Goal: Check status: Check status

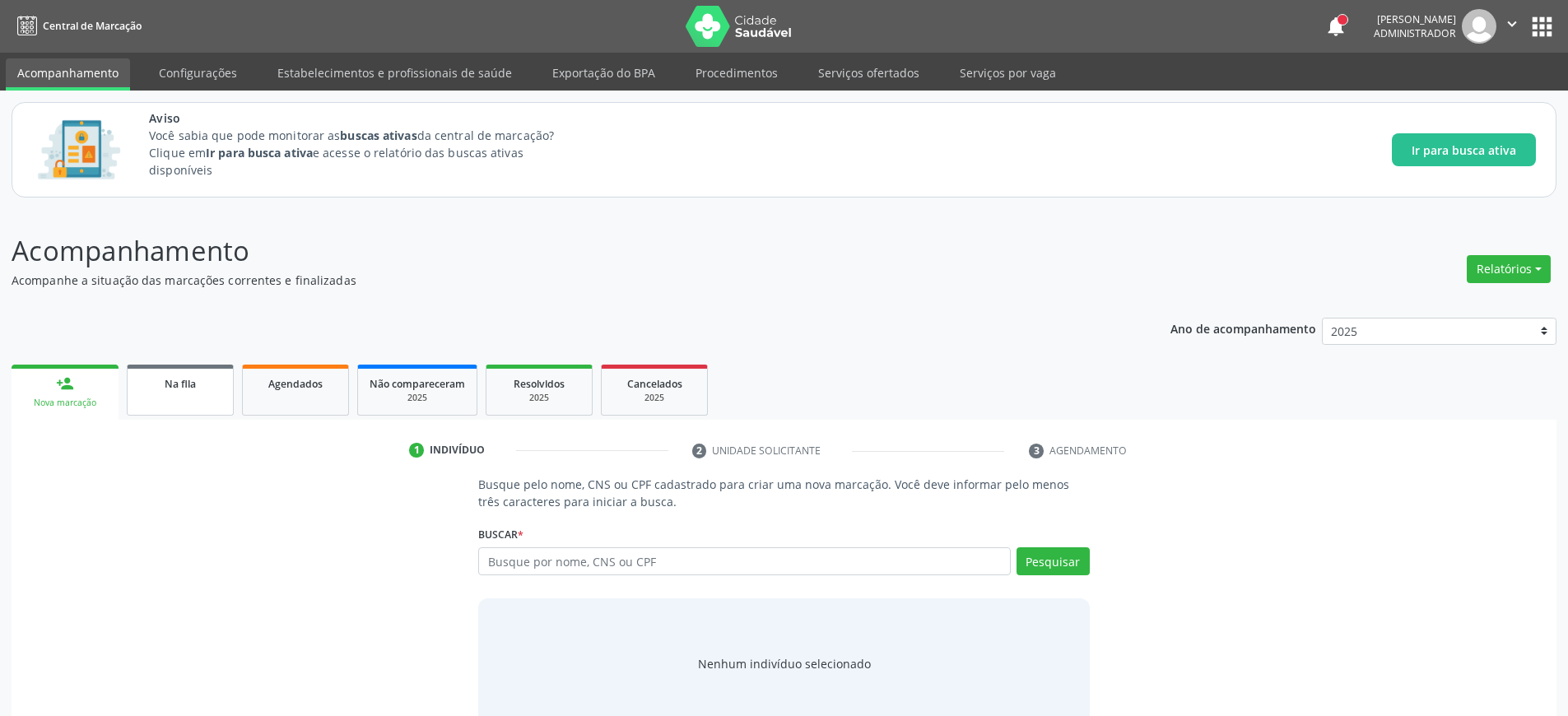
click at [192, 393] on link "Na fila" at bounding box center [180, 390] width 107 height 51
select select "9"
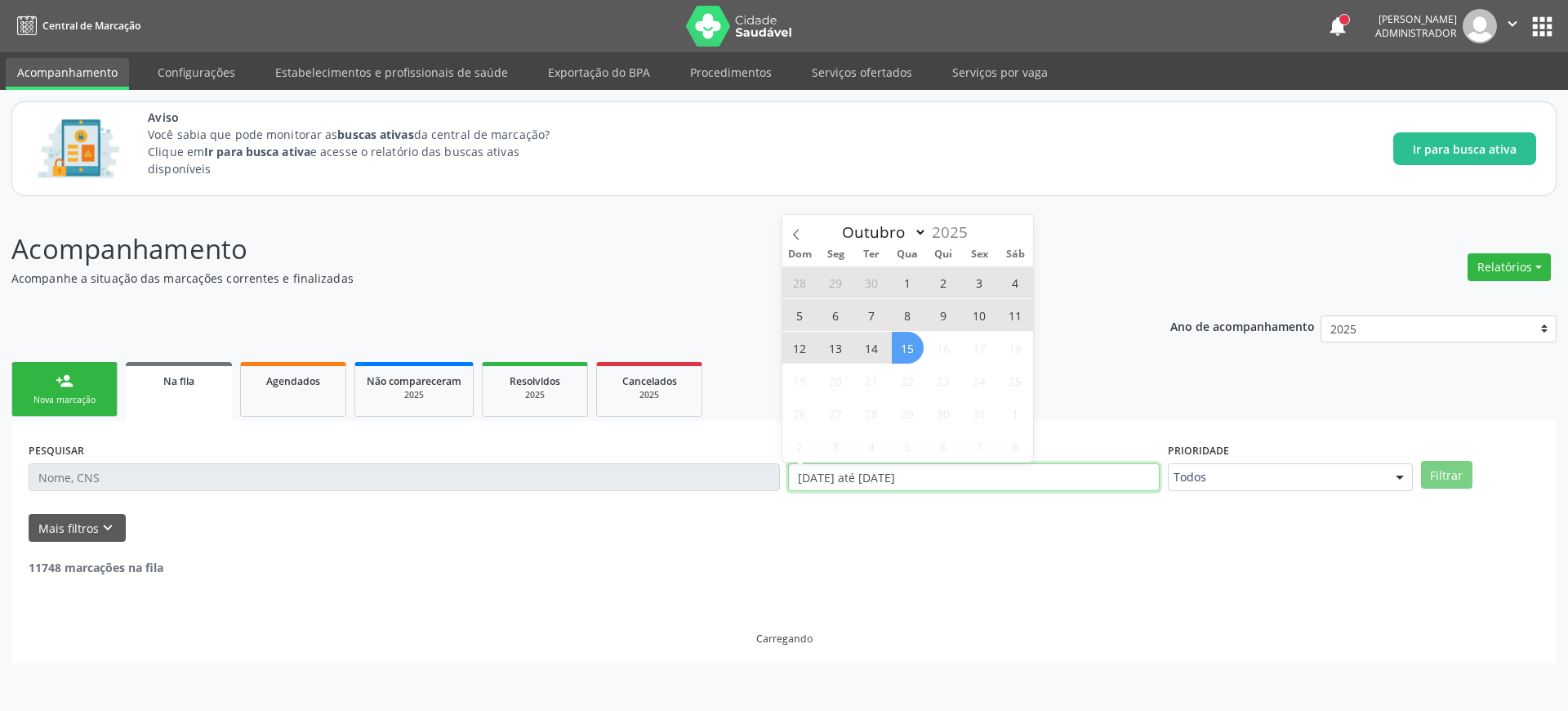
click at [887, 485] on input "[DATE] até [DATE]" at bounding box center [974, 478] width 372 height 28
click at [904, 346] on span "15" at bounding box center [908, 347] width 32 height 32
type input "15/10/2025"
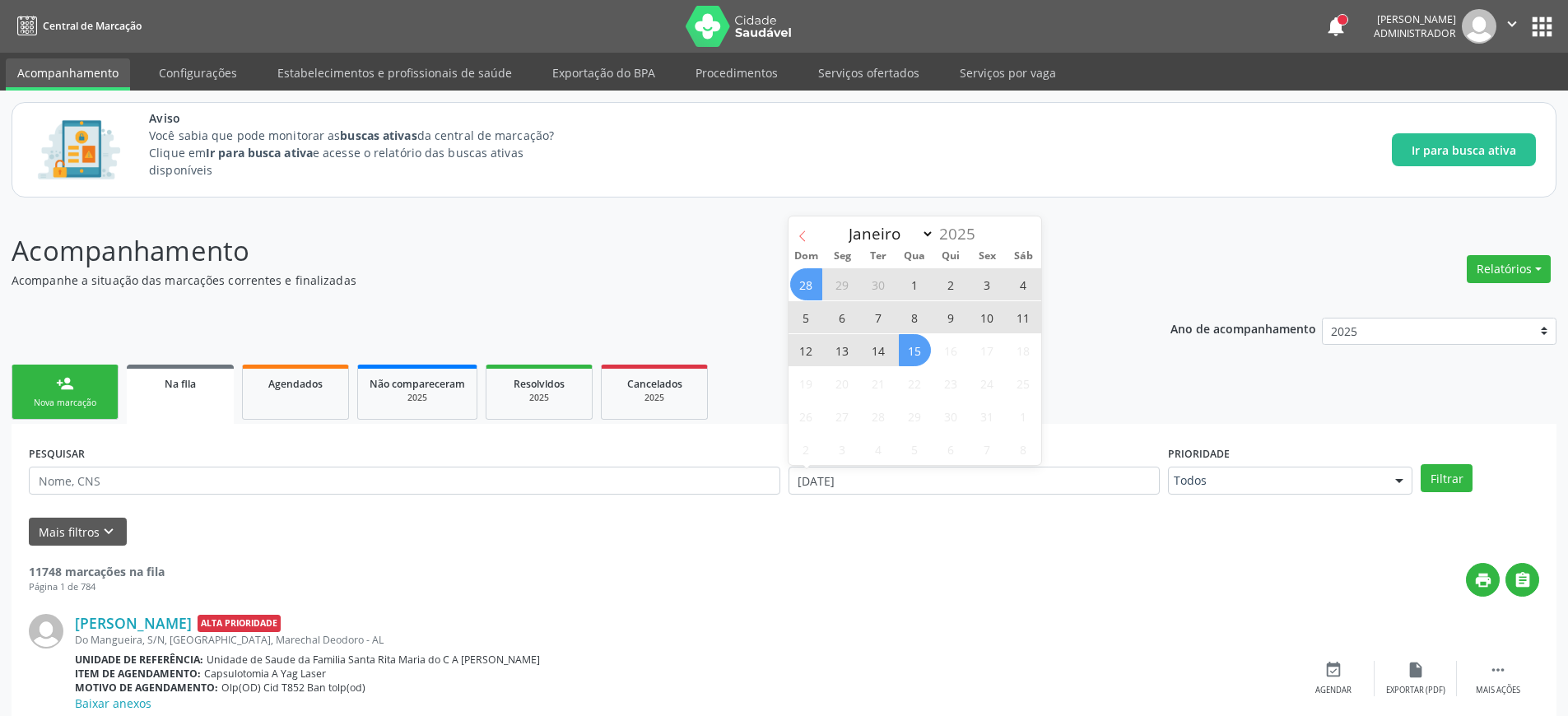
click at [803, 240] on icon at bounding box center [803, 236] width 12 height 12
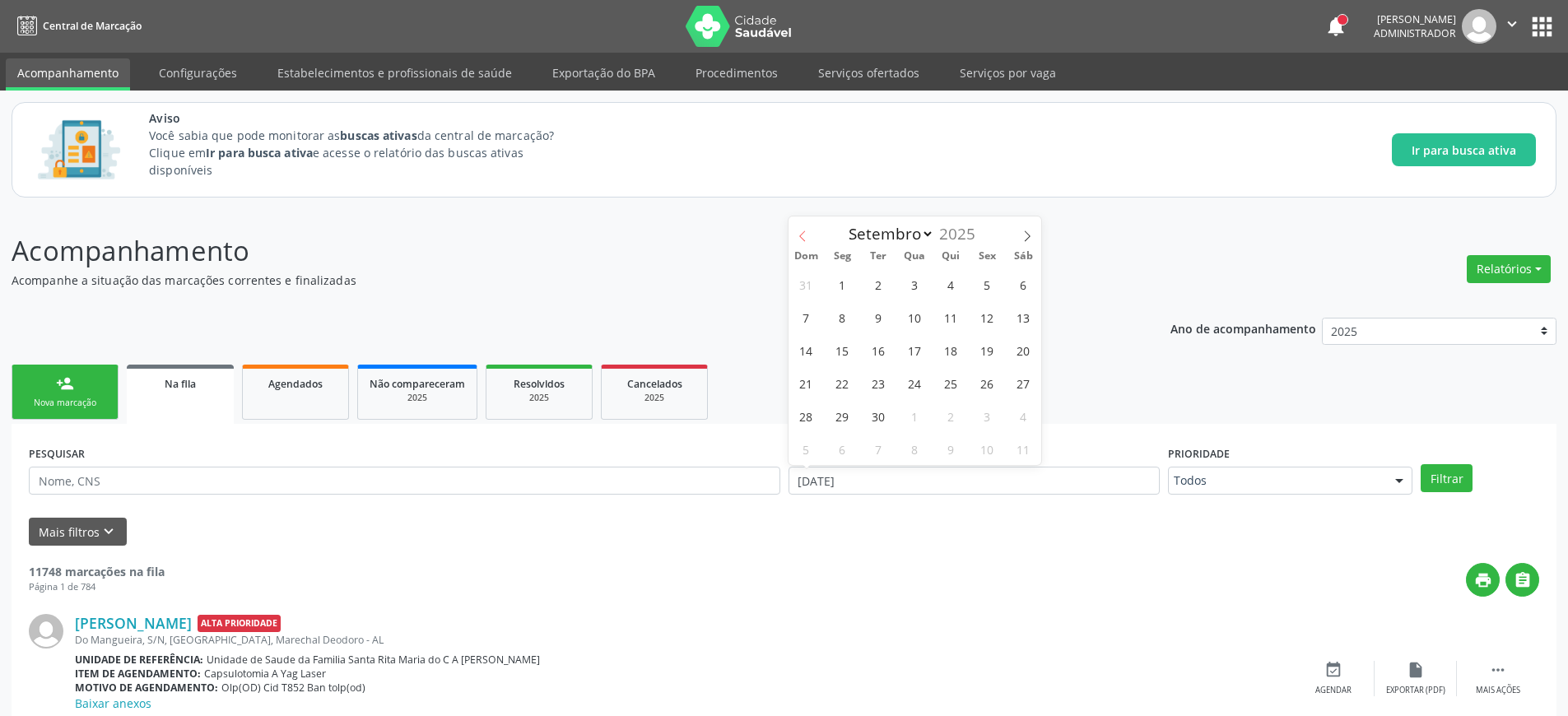
click at [803, 240] on icon at bounding box center [803, 236] width 12 height 12
click at [804, 240] on icon at bounding box center [803, 236] width 12 height 12
select select "5"
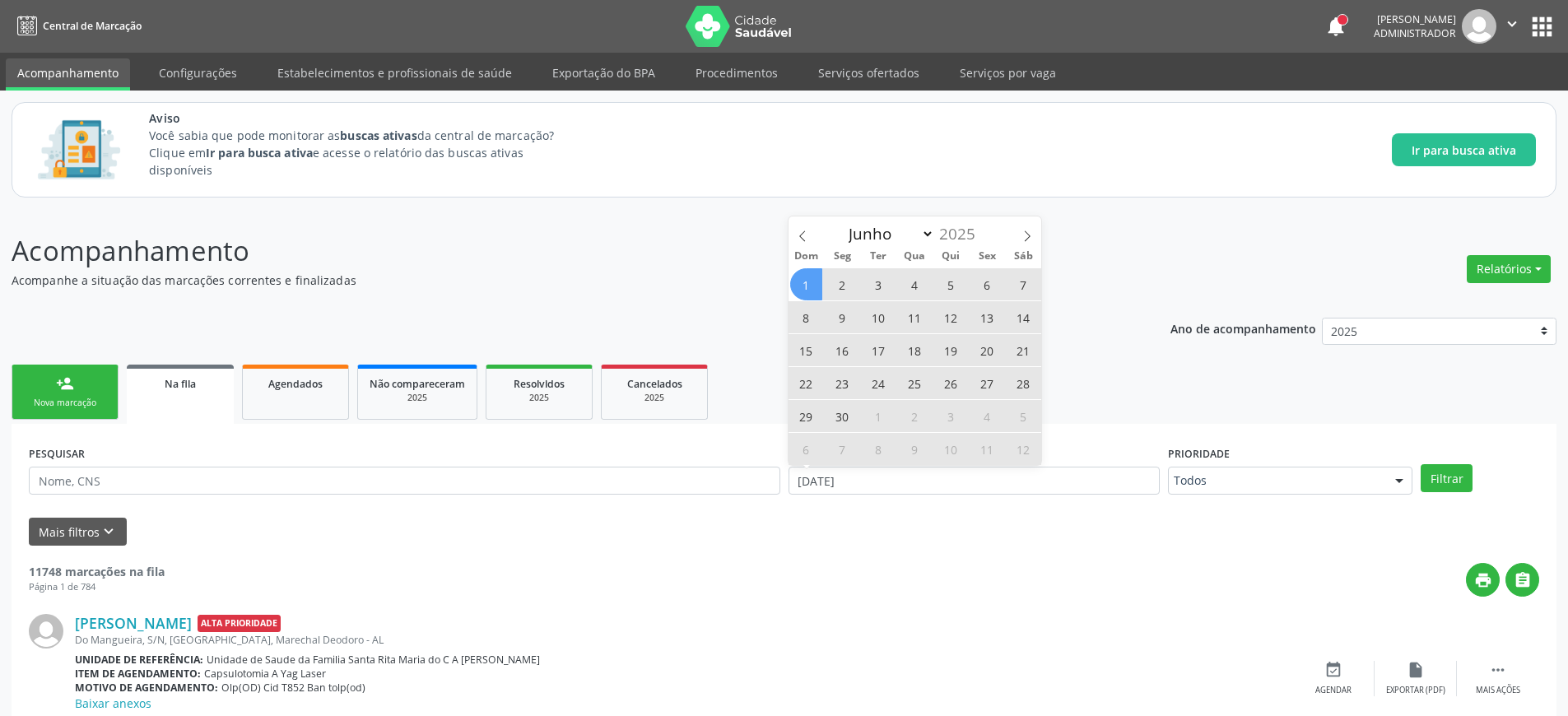
click at [809, 289] on span "1" at bounding box center [806, 284] width 32 height 32
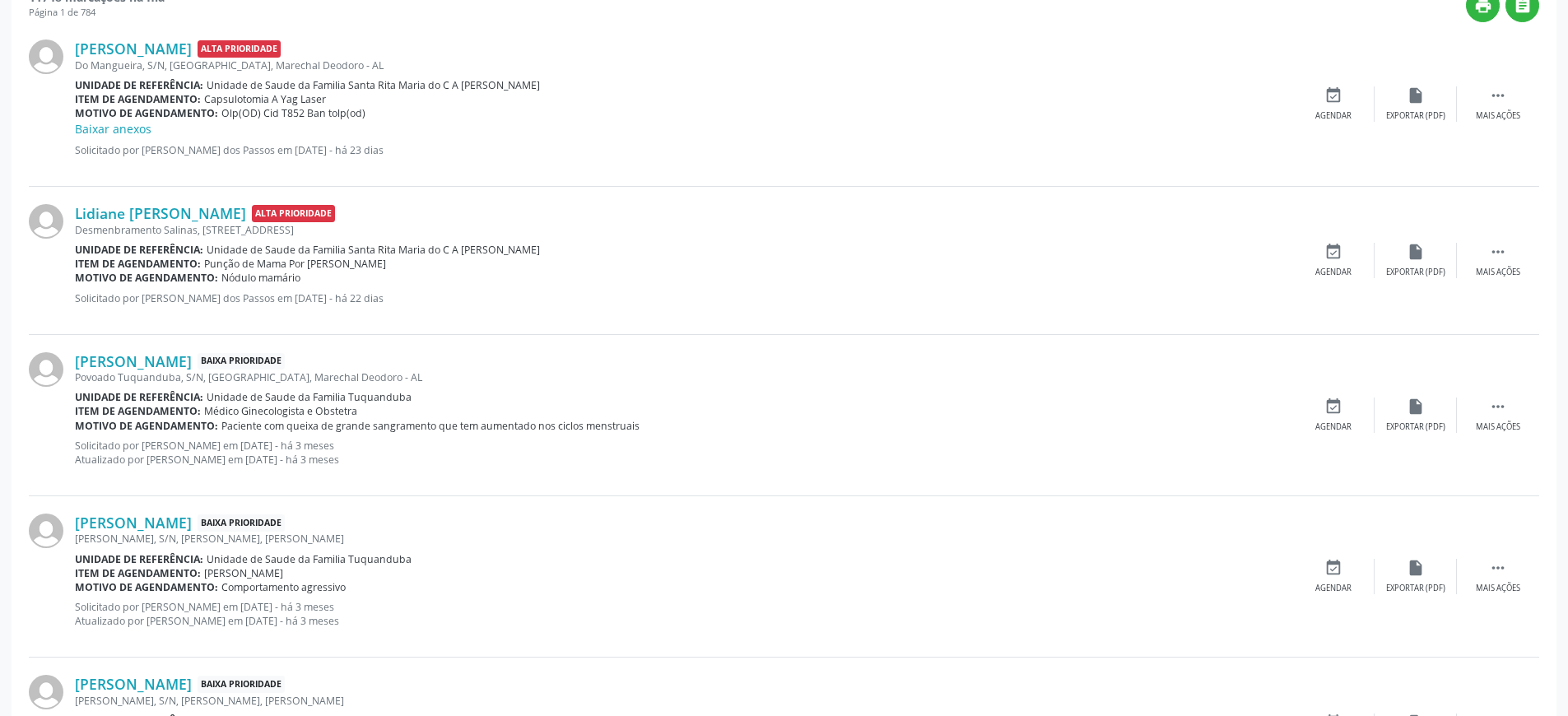
scroll to position [592, 0]
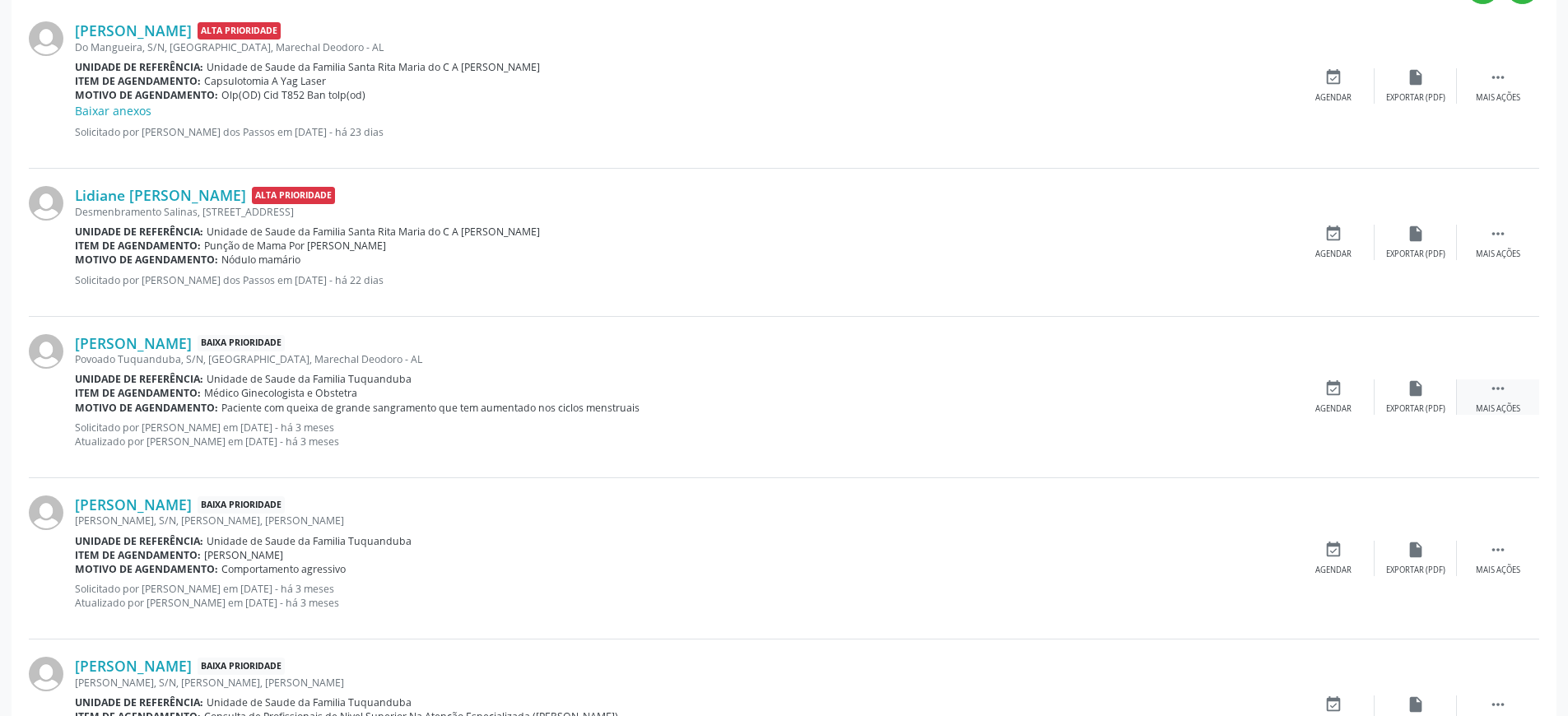
click at [1497, 388] on icon "" at bounding box center [1498, 389] width 18 height 18
click at [1407, 391] on div "edit Editar" at bounding box center [1415, 397] width 82 height 36
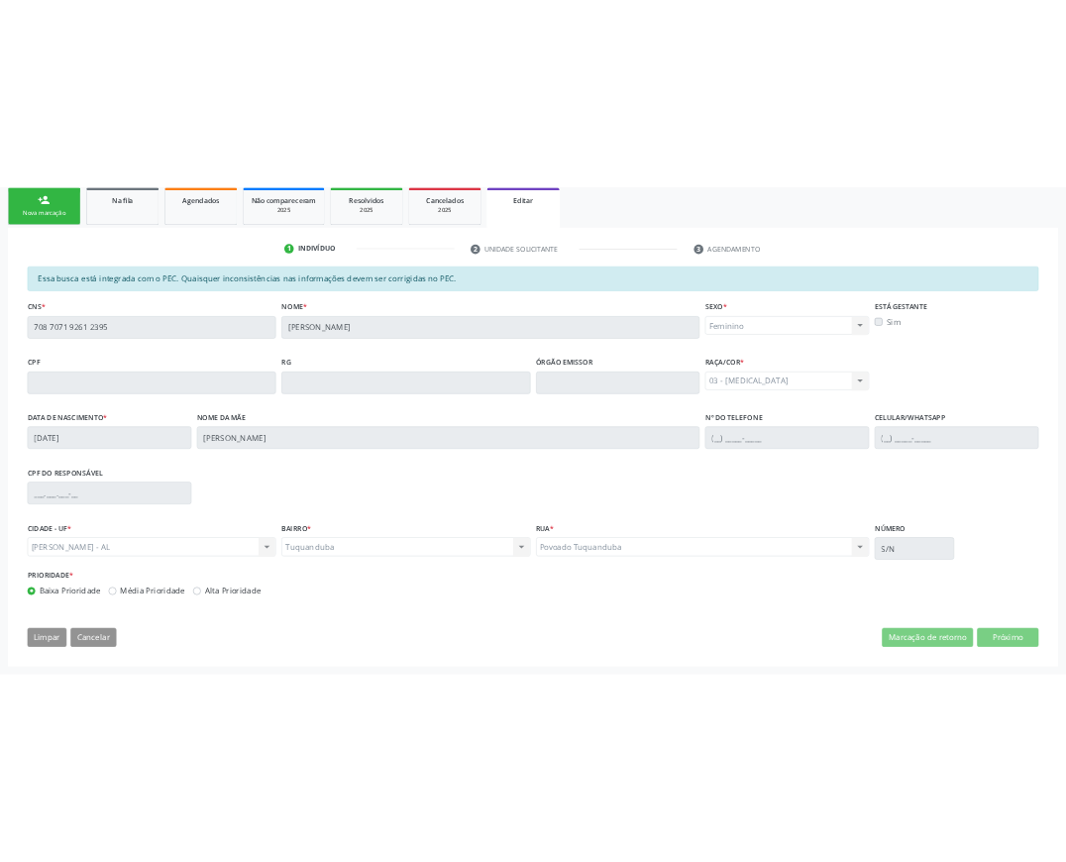
scroll to position [480, 0]
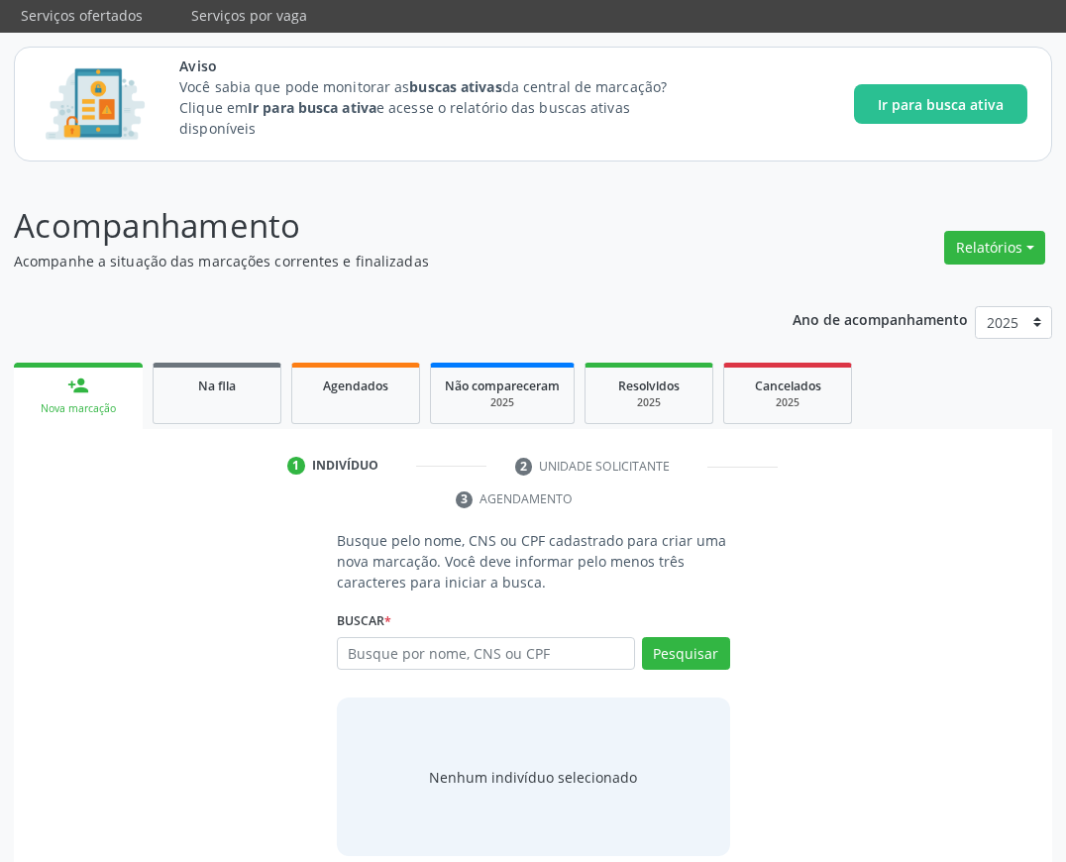
scroll to position [119, 0]
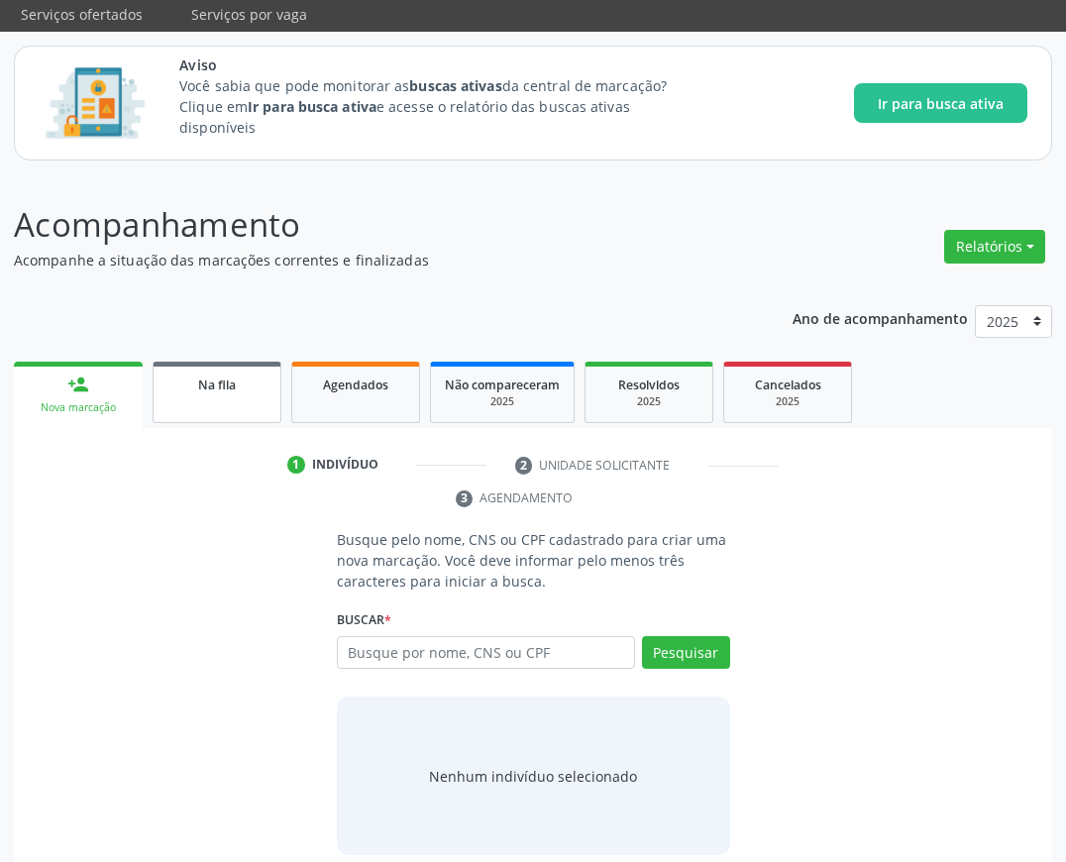
click at [232, 386] on span "Na fila" at bounding box center [217, 384] width 38 height 17
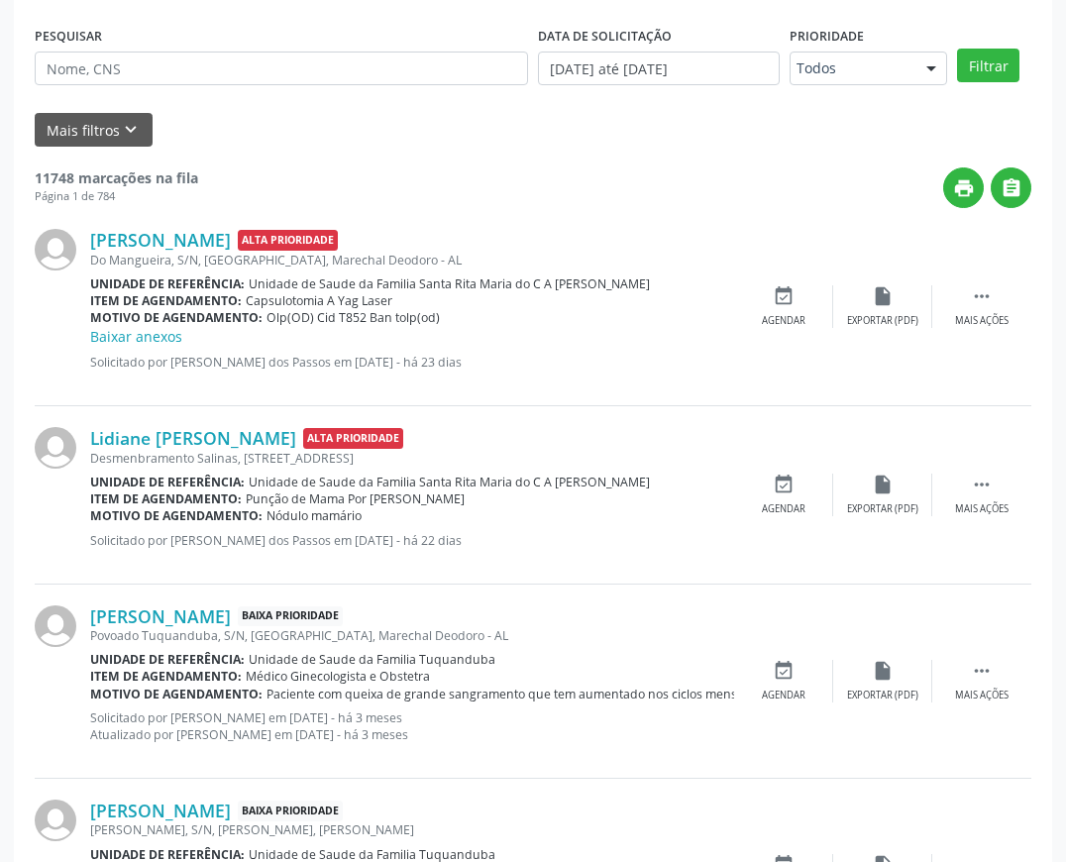
scroll to position [594, 0]
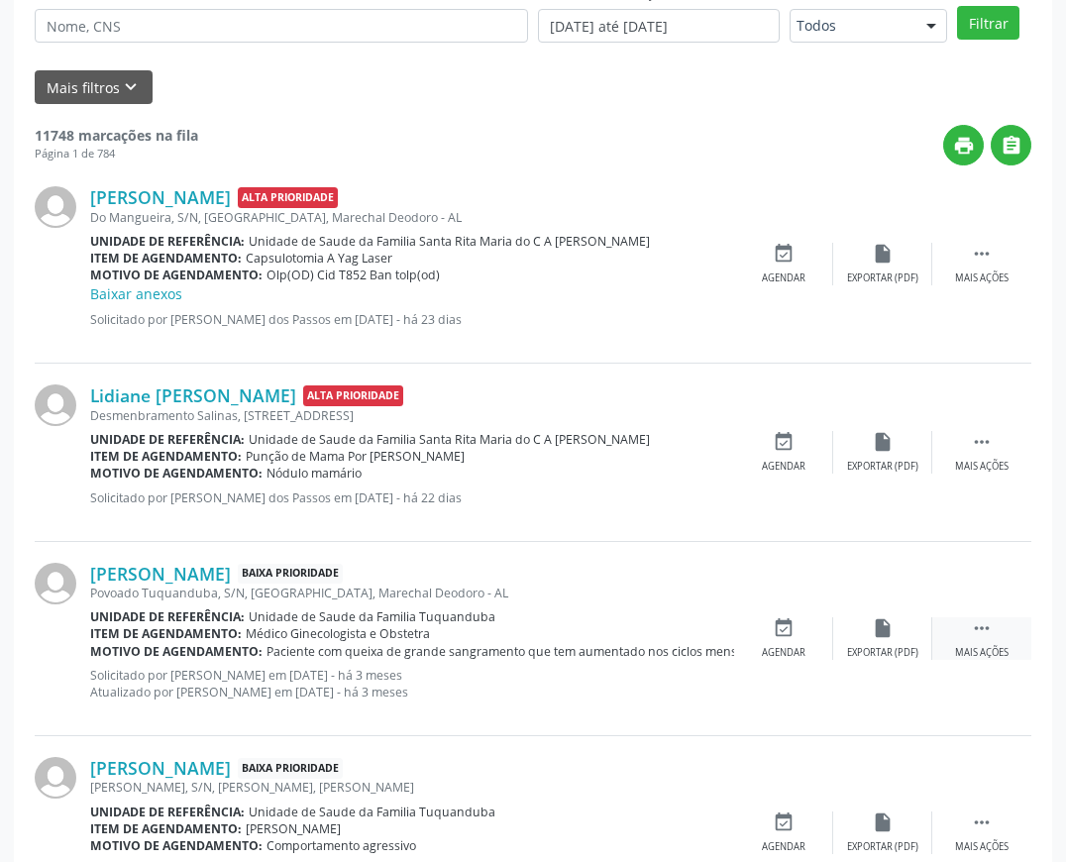
click at [1000, 623] on div " Mais ações" at bounding box center [981, 638] width 99 height 43
click at [885, 636] on icon "edit" at bounding box center [883, 628] width 22 height 22
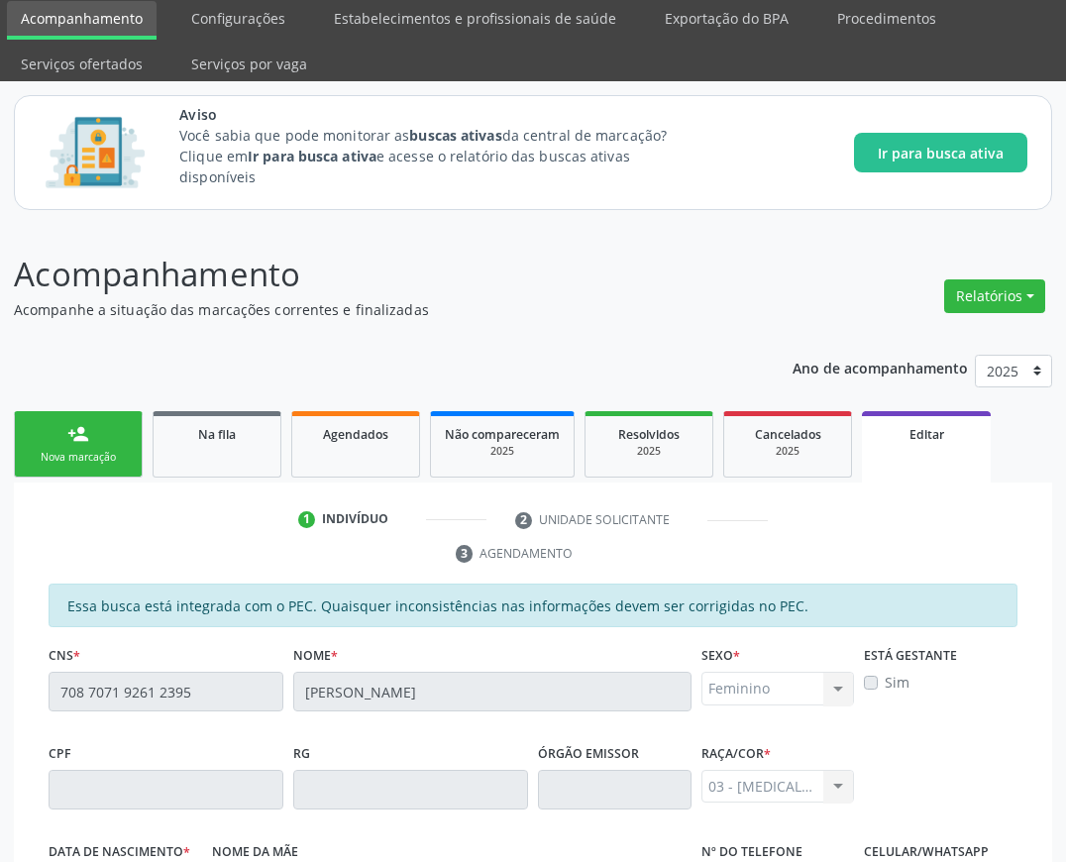
scroll to position [0, 0]
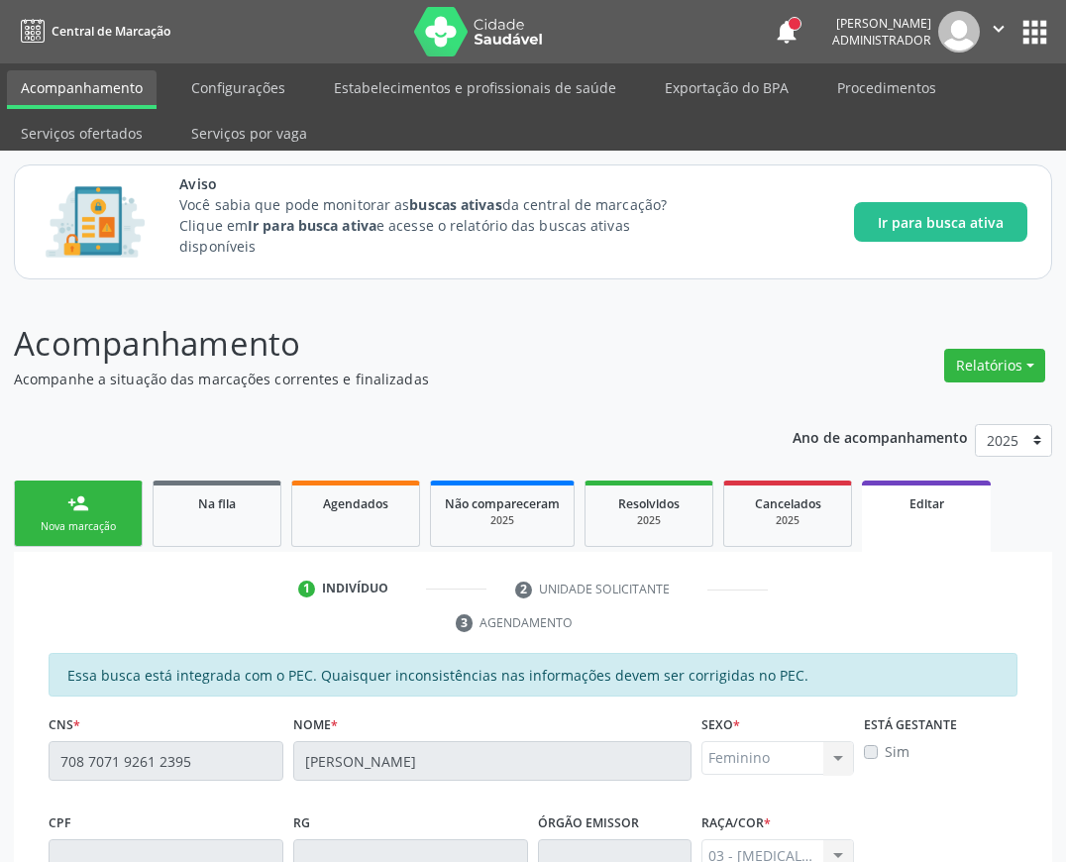
click at [997, 22] on icon "" at bounding box center [999, 29] width 22 height 22
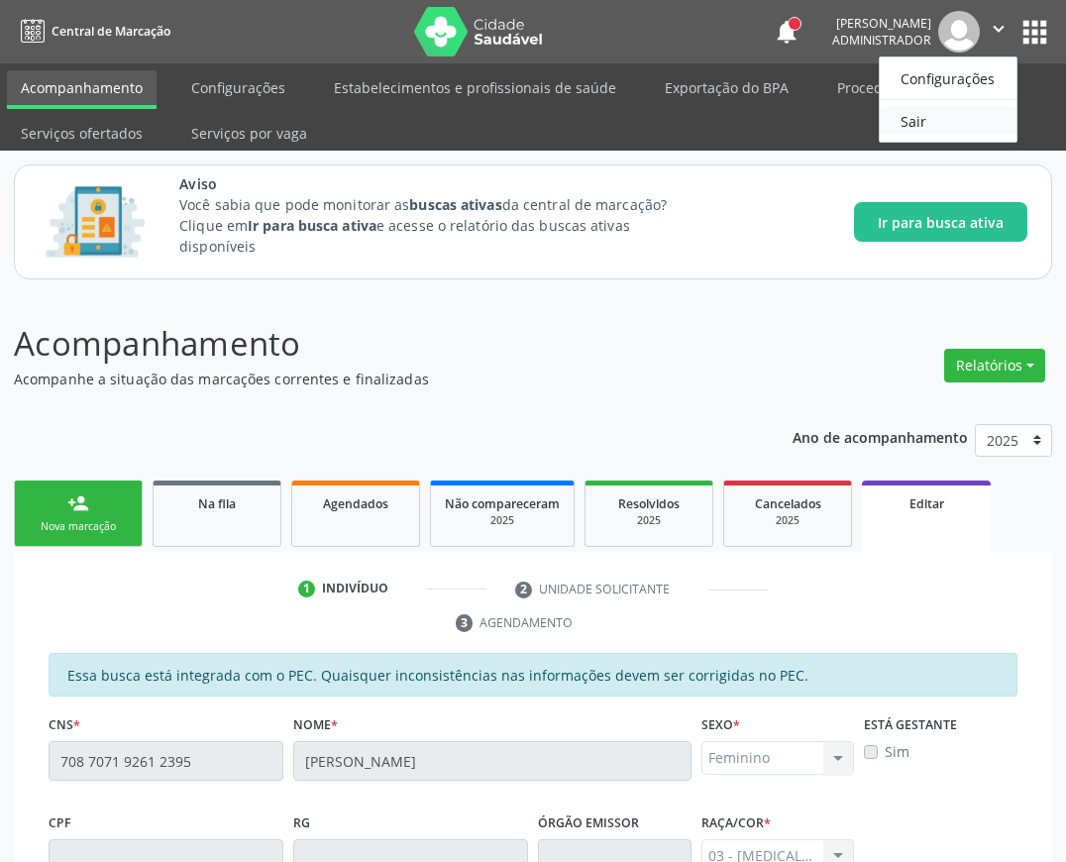
click at [932, 125] on link "Sair" at bounding box center [948, 121] width 137 height 28
